Goal: Task Accomplishment & Management: Manage account settings

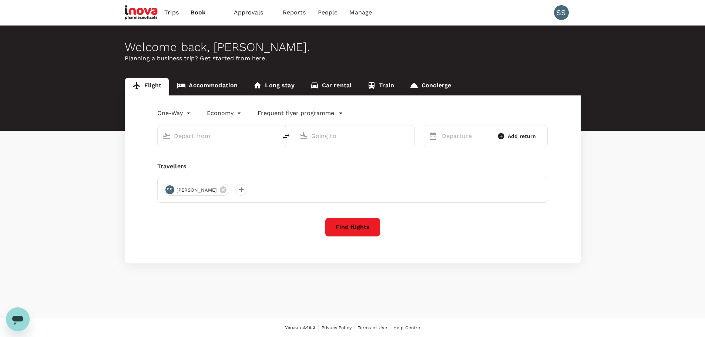
click at [249, 14] on span "Approvals" at bounding box center [252, 12] width 37 height 9
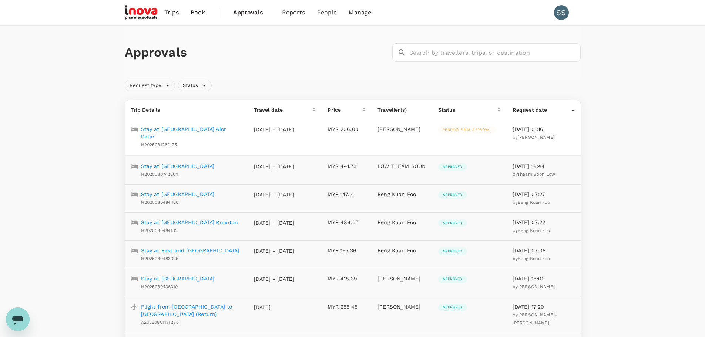
click at [206, 129] on p "Stay at [GEOGRAPHIC_DATA] Alor Setar" at bounding box center [191, 132] width 101 height 15
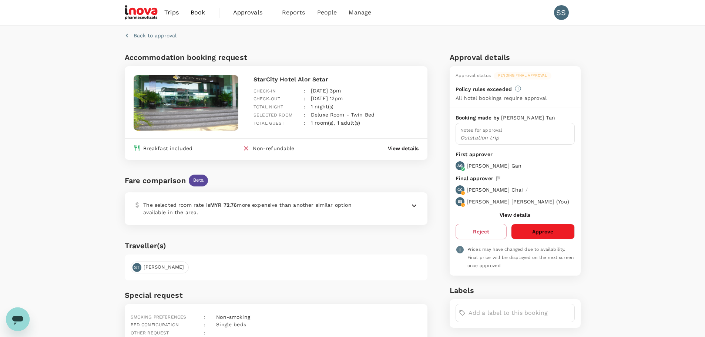
click at [536, 233] on button "Approve" at bounding box center [542, 232] width 63 height 16
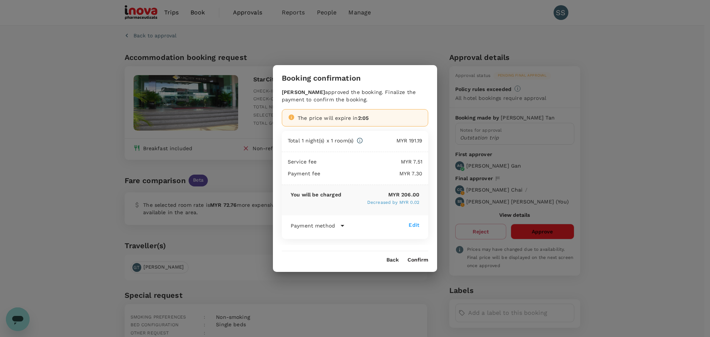
click at [411, 259] on button "Confirm" at bounding box center [418, 260] width 21 height 6
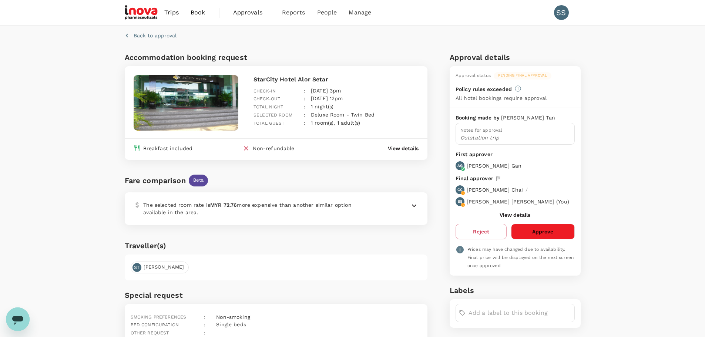
click at [239, 12] on span "Approvals" at bounding box center [251, 12] width 37 height 9
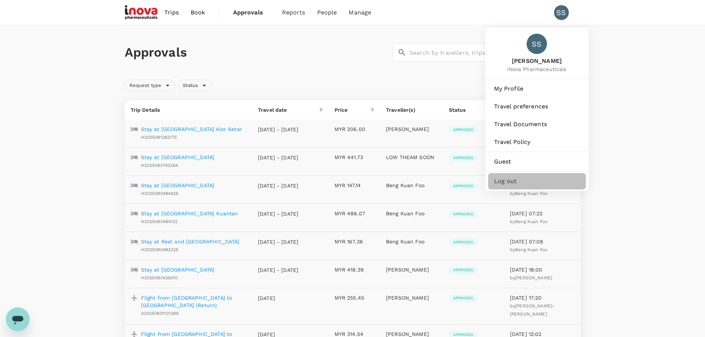
click at [508, 182] on span "Log out" at bounding box center [537, 181] width 86 height 9
